Goal: Information Seeking & Learning: Learn about a topic

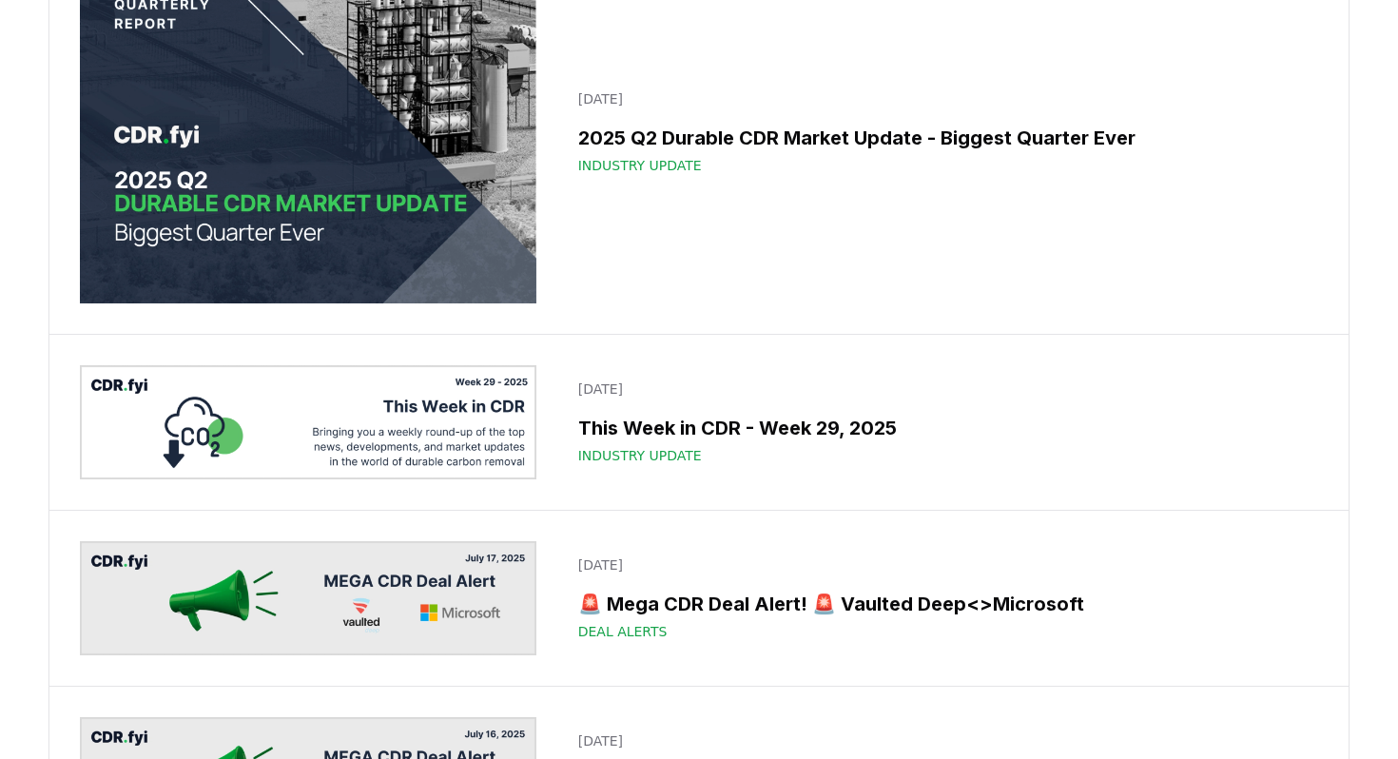
scroll to position [1211, 0]
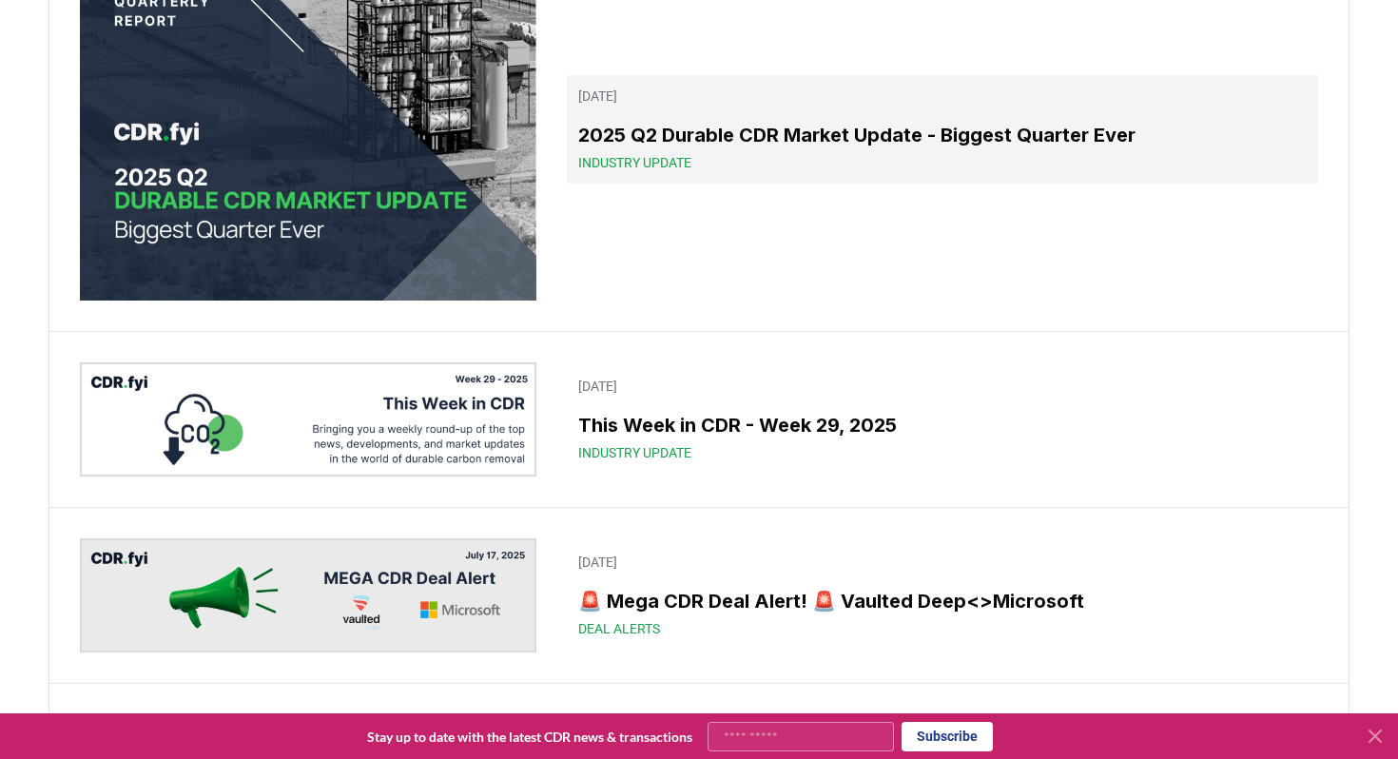
click at [866, 126] on h3 "2025 Q2 Durable CDR Market Update - Biggest Quarter Ever" at bounding box center [942, 135] width 729 height 29
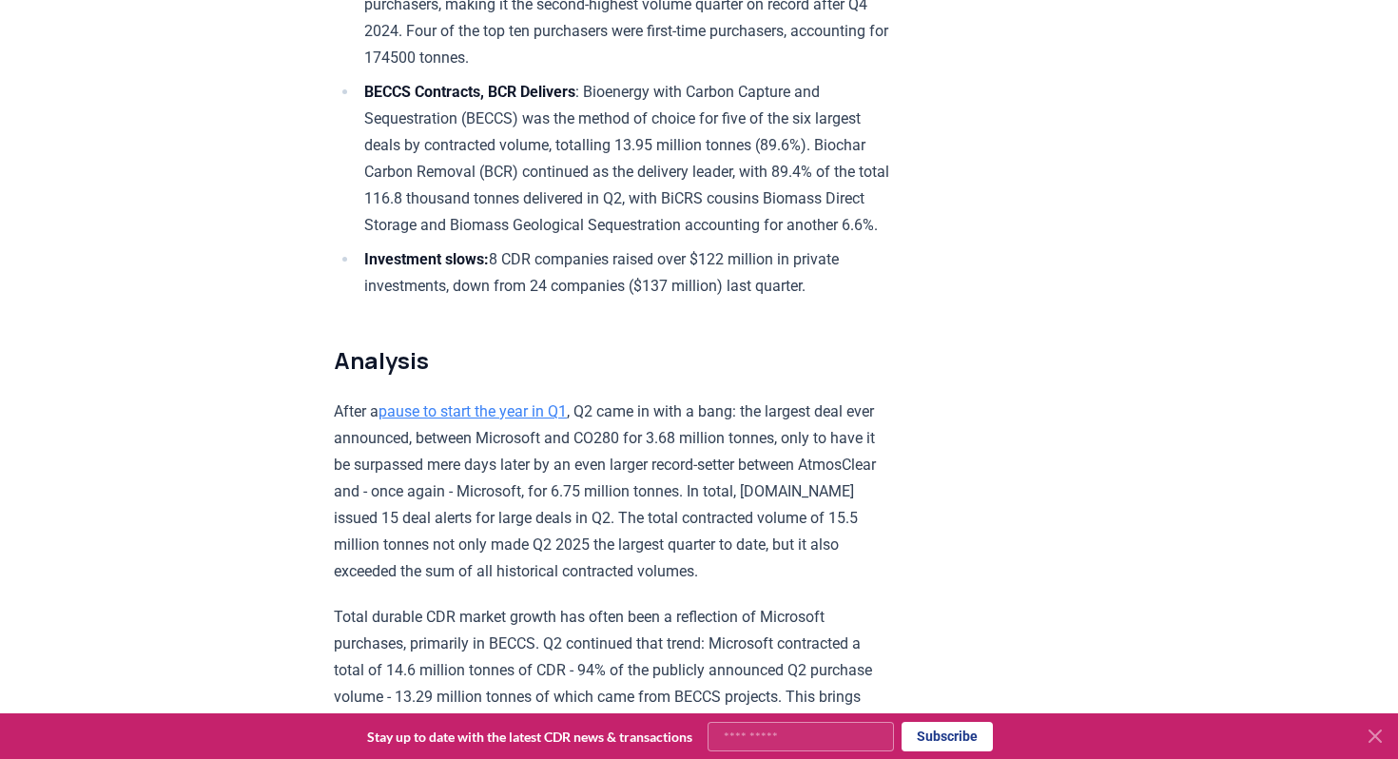
scroll to position [1081, 0]
click at [863, 397] on p "After a pause to start the year in Q1 , Q2 came in with a bang: the largest dea…" at bounding box center [612, 490] width 556 height 186
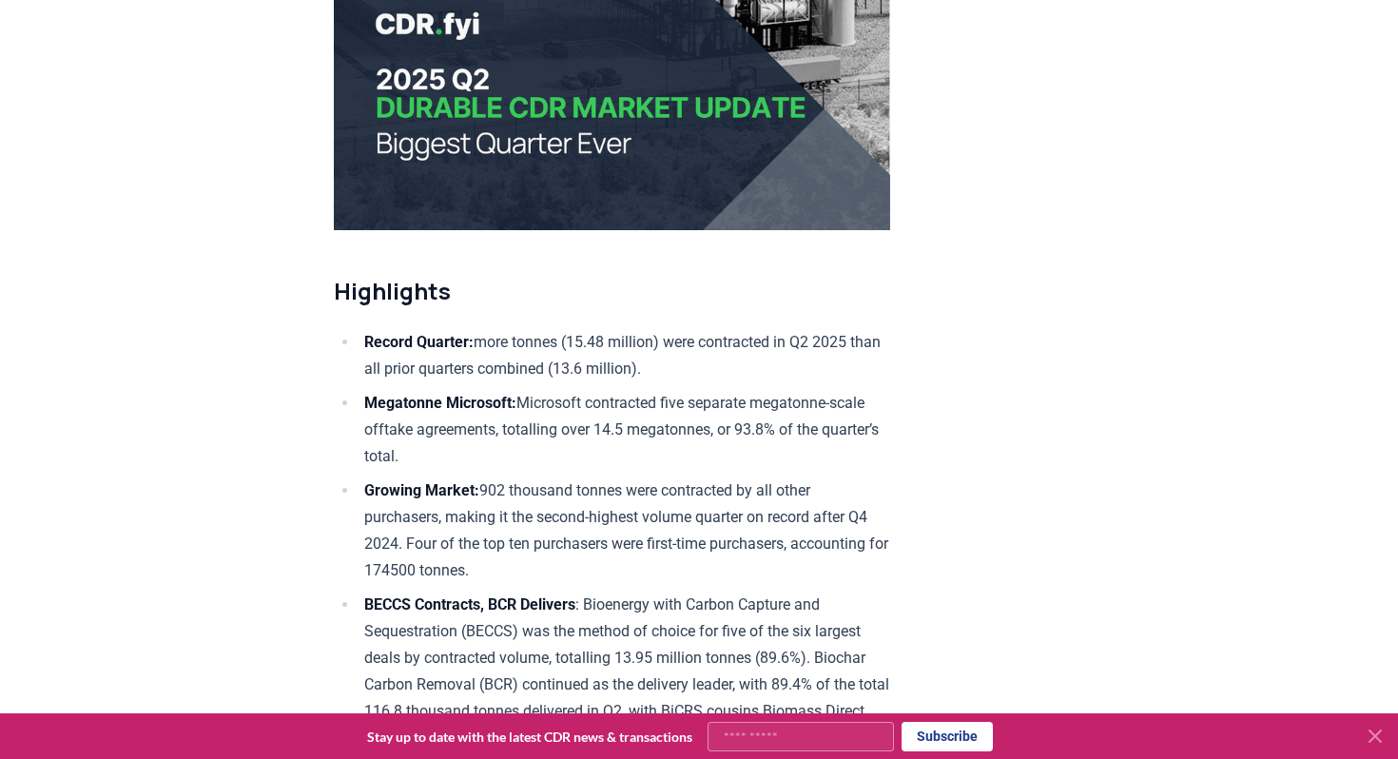
scroll to position [1280, 0]
